Goal: Information Seeking & Learning: Learn about a topic

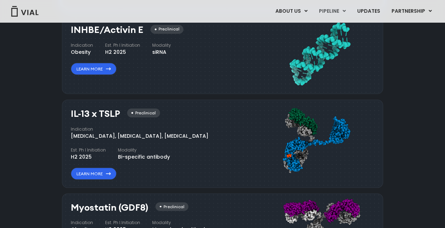
scroll to position [631, 0]
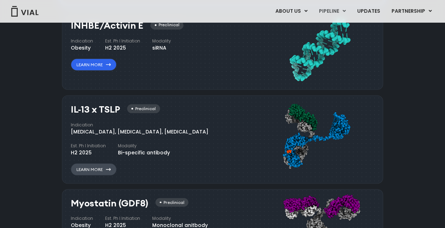
click at [102, 169] on link "Learn More" at bounding box center [94, 169] width 46 height 12
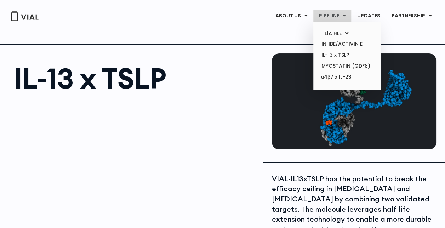
click at [344, 17] on link "PIPELINE" at bounding box center [333, 16] width 38 height 12
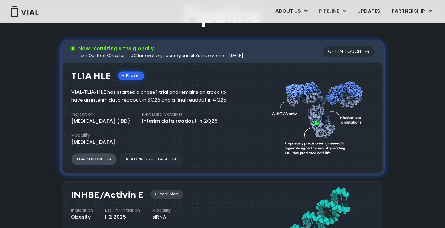
click at [99, 157] on link "Learn More" at bounding box center [94, 159] width 46 height 12
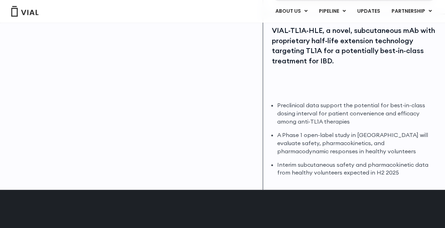
scroll to position [155, 0]
